Goal: Task Accomplishment & Management: Manage account settings

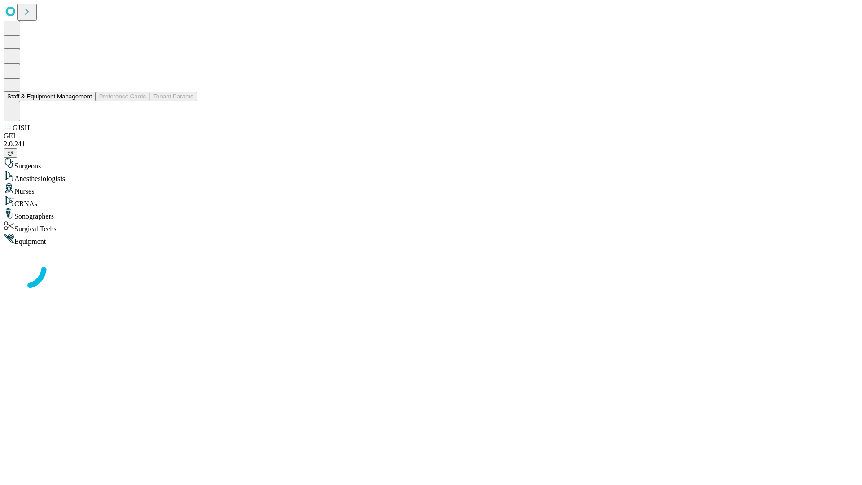
click at [86, 101] on button "Staff & Equipment Management" at bounding box center [50, 96] width 92 height 9
